Goal: Task Accomplishment & Management: Manage account settings

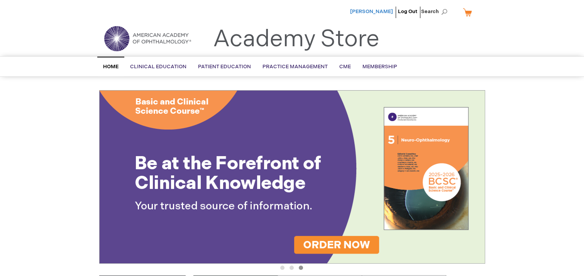
click at [389, 10] on span "[PERSON_NAME]" at bounding box center [371, 11] width 43 height 6
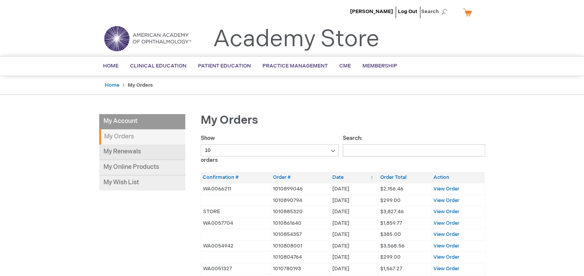
click at [131, 151] on link "My Renewals" at bounding box center [142, 152] width 86 height 15
click at [383, 9] on span "[PERSON_NAME]" at bounding box center [371, 11] width 43 height 6
click at [154, 42] on img at bounding box center [147, 39] width 93 height 28
